Goal: Task Accomplishment & Management: Use online tool/utility

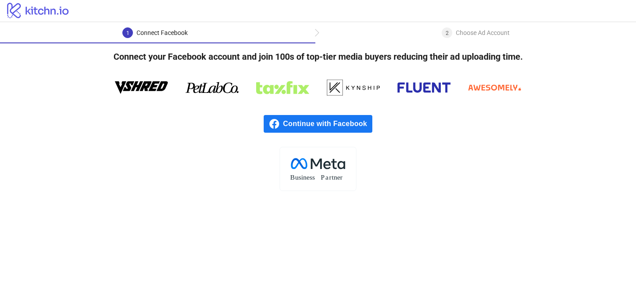
click at [316, 123] on span "Continue with Facebook" at bounding box center [327, 124] width 89 height 18
click at [460, 32] on div "Choose Ad Account" at bounding box center [483, 32] width 54 height 11
click at [349, 123] on span "Continue with Facebook" at bounding box center [327, 124] width 89 height 18
click at [318, 125] on span "Continue with Facebook" at bounding box center [327, 124] width 89 height 18
click at [317, 32] on div "2 Choose Ad Account" at bounding box center [475, 35] width 321 height 16
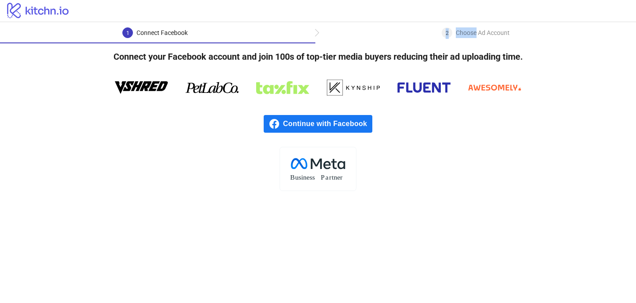
drag, startPoint x: 317, startPoint y: 32, endPoint x: 415, endPoint y: 4, distance: 101.9
click at [325, 26] on div "1 Connect Facebook 2 Choose Ad Account" at bounding box center [318, 32] width 636 height 21
click at [442, 15] on div "logo/logo" at bounding box center [318, 11] width 636 height 22
click at [449, 42] on div "2 Choose Ad Account" at bounding box center [476, 35] width 68 height 16
click at [348, 120] on span "Continue with Facebook" at bounding box center [327, 124] width 89 height 18
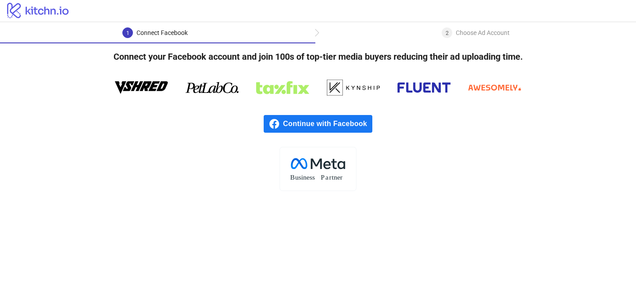
click at [333, 169] on rect at bounding box center [318, 169] width 76 height 44
click at [332, 106] on div "Continue with Facebook" at bounding box center [318, 124] width 636 height 46
click at [332, 123] on span "Continue with Facebook" at bounding box center [327, 124] width 89 height 18
click at [352, 124] on span "Continue with Facebook" at bounding box center [327, 124] width 89 height 18
